Goal: Information Seeking & Learning: Learn about a topic

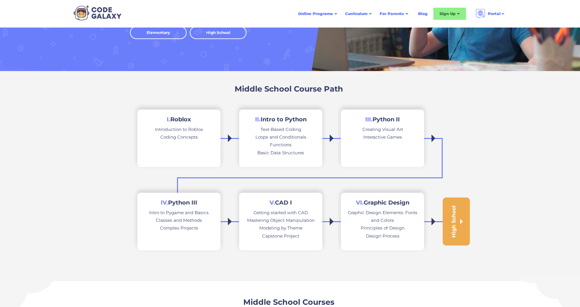
click at [304, 125] on link "II. Intro to Python Text-Based Coding Loops and Conditionals Functions Basic Da…" at bounding box center [280, 138] width 83 height 58
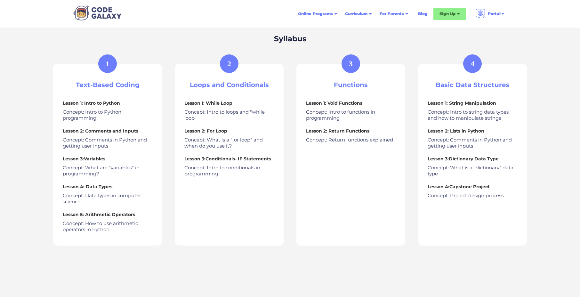
scroll to position [256, 0]
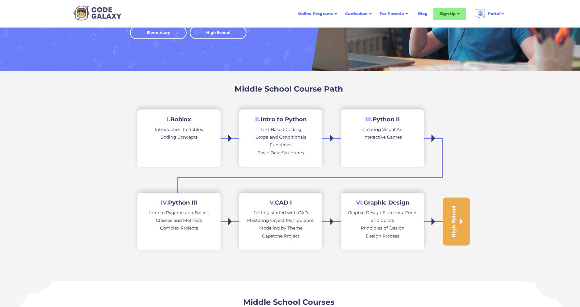
click at [382, 147] on link "III. Python II Creating Visual Art Interactive Games" at bounding box center [382, 138] width 83 height 58
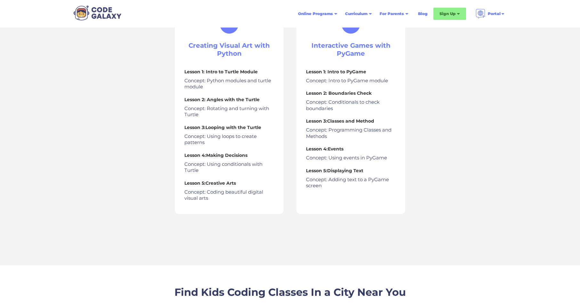
scroll to position [256, 0]
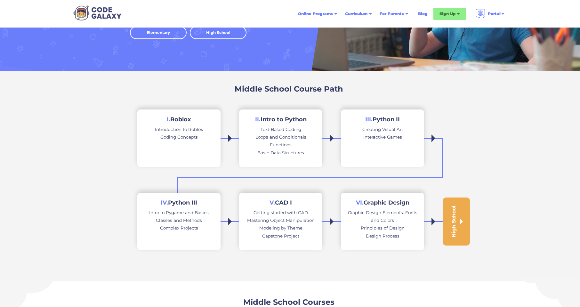
scroll to position [77, 0]
click at [177, 226] on div "Complex Projects" at bounding box center [179, 228] width 38 height 8
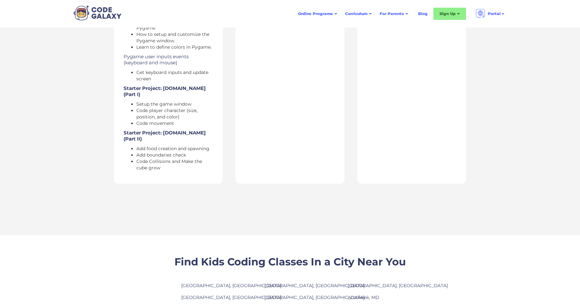
scroll to position [538, 0]
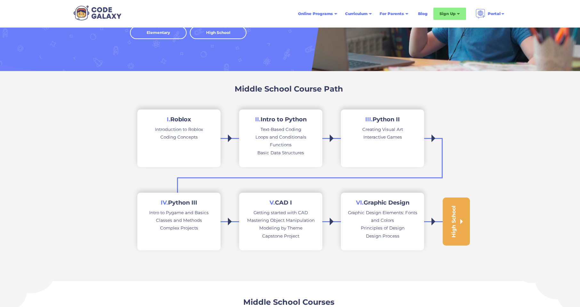
scroll to position [77, 0]
click at [196, 132] on div "Introduction to Roblox" at bounding box center [179, 129] width 48 height 8
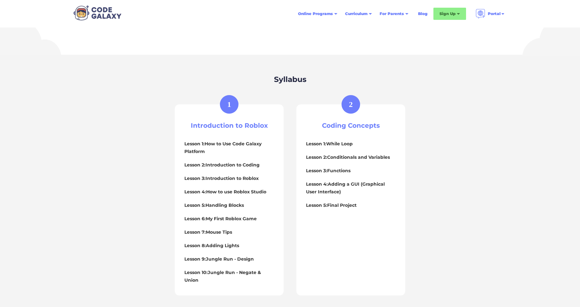
scroll to position [243, 0]
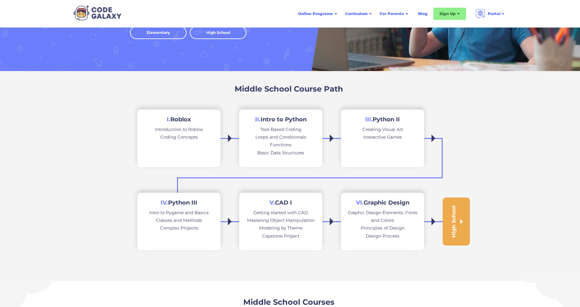
click at [276, 142] on div "Functions" at bounding box center [281, 145] width 22 height 8
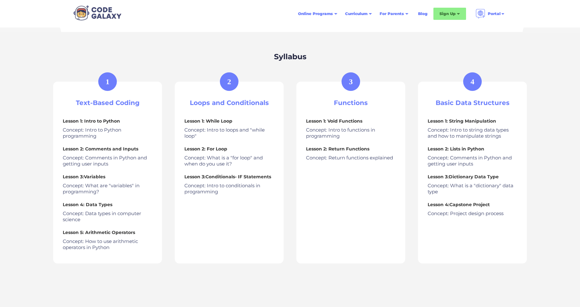
scroll to position [251, 0]
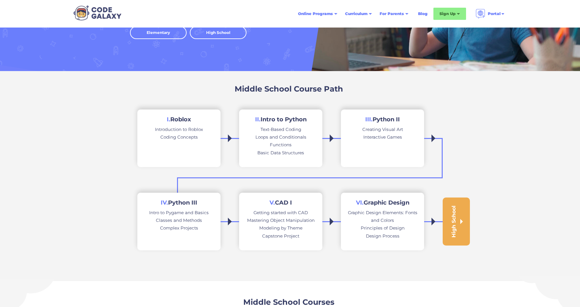
click at [398, 133] on div "Creating Visual Art" at bounding box center [382, 129] width 41 height 8
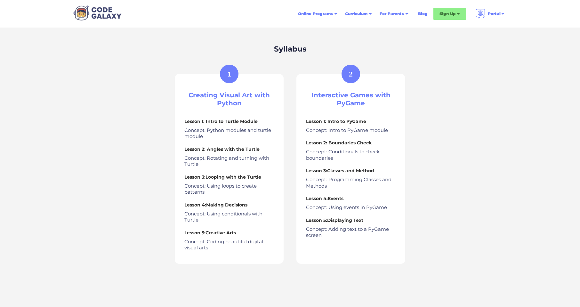
scroll to position [256, 0]
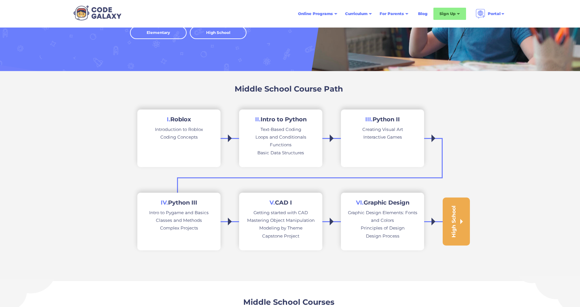
click at [286, 137] on div "Loops and Conditionals" at bounding box center [280, 137] width 51 height 8
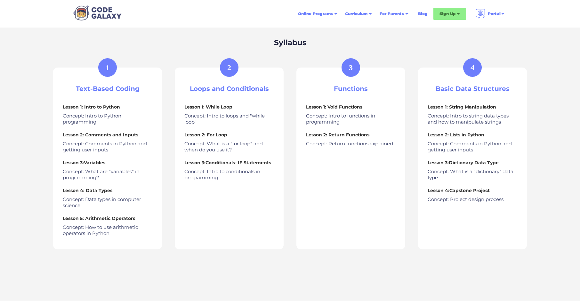
scroll to position [282, 0]
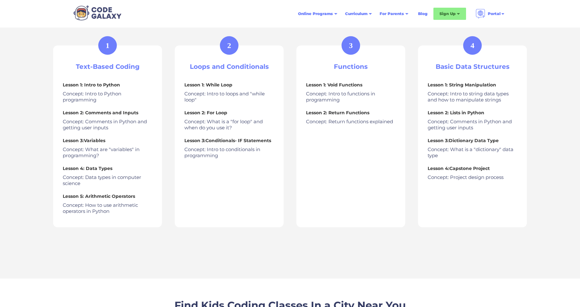
click at [97, 265] on div "Syllabus 1 Text-Based Coding Lesson 1: Intro to Python Concept: Intro to Python…" at bounding box center [290, 137] width 580 height 283
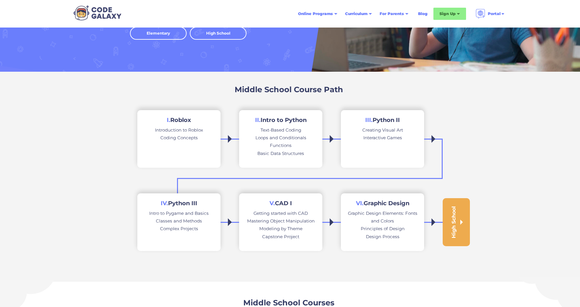
scroll to position [76, 0]
click at [368, 143] on link "III. Python II Creating Visual Art Interactive Games" at bounding box center [382, 139] width 83 height 58
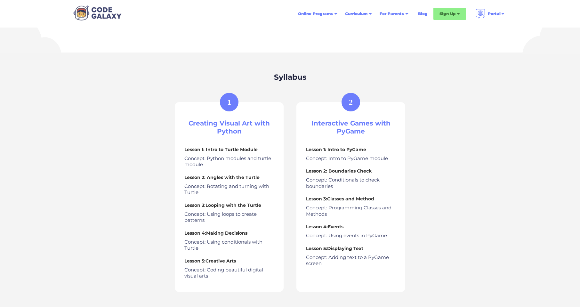
scroll to position [237, 0]
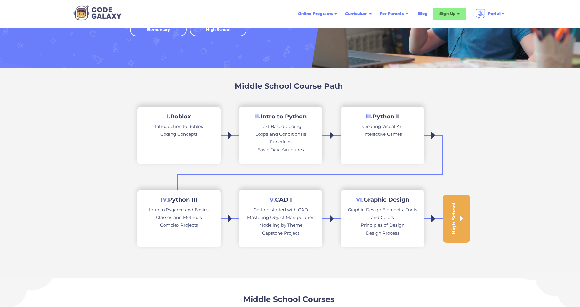
click at [286, 141] on div "Functions" at bounding box center [281, 142] width 22 height 8
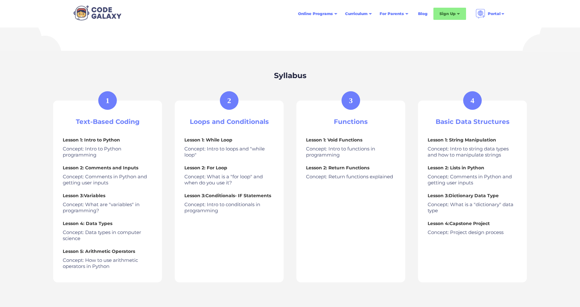
scroll to position [243, 0]
